Goal: Information Seeking & Learning: Obtain resource

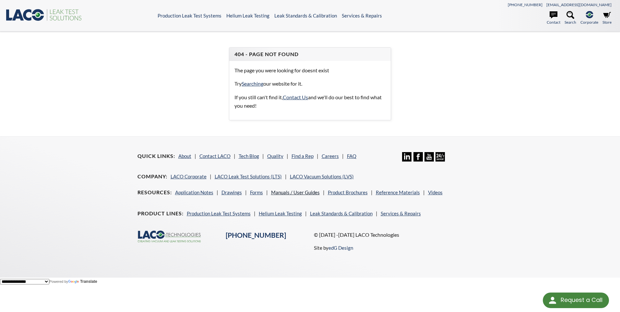
click at [289, 193] on link "Manuals / User Guides" at bounding box center [295, 192] width 49 height 6
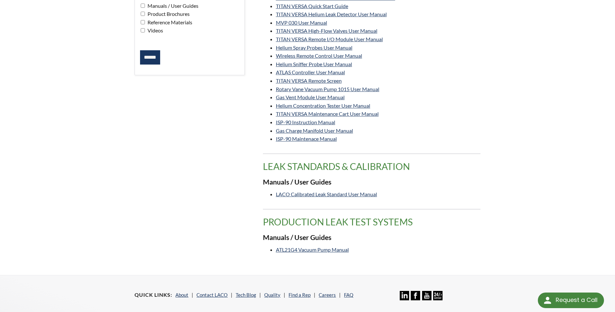
scroll to position [162, 0]
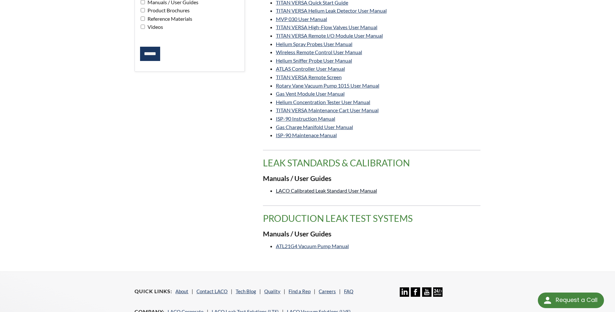
click at [360, 190] on link "LACO Calibrated Leak Standard User Manual" at bounding box center [326, 190] width 101 height 6
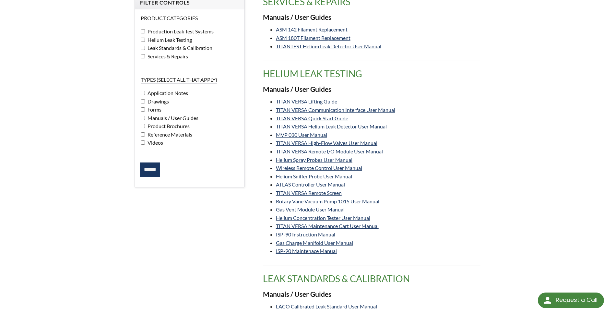
scroll to position [0, 0]
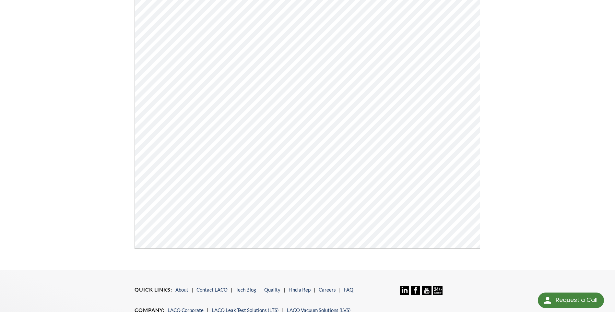
scroll to position [162, 0]
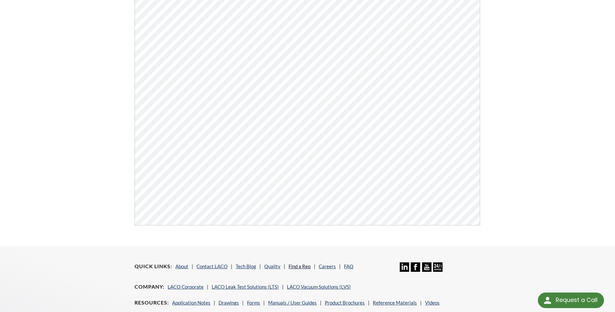
click at [304, 266] on link "Find a Rep" at bounding box center [299, 266] width 22 height 6
select select "Language Translate Widget"
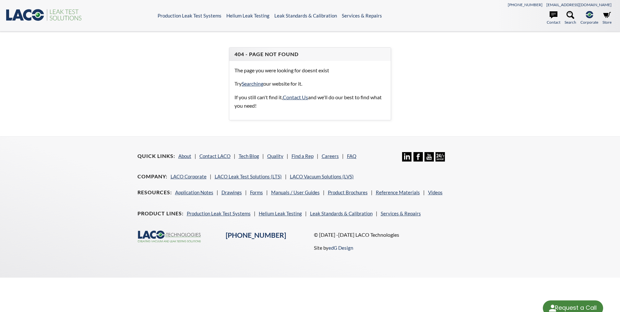
select select "Language Translate Widget"
